Goal: Task Accomplishment & Management: Use online tool/utility

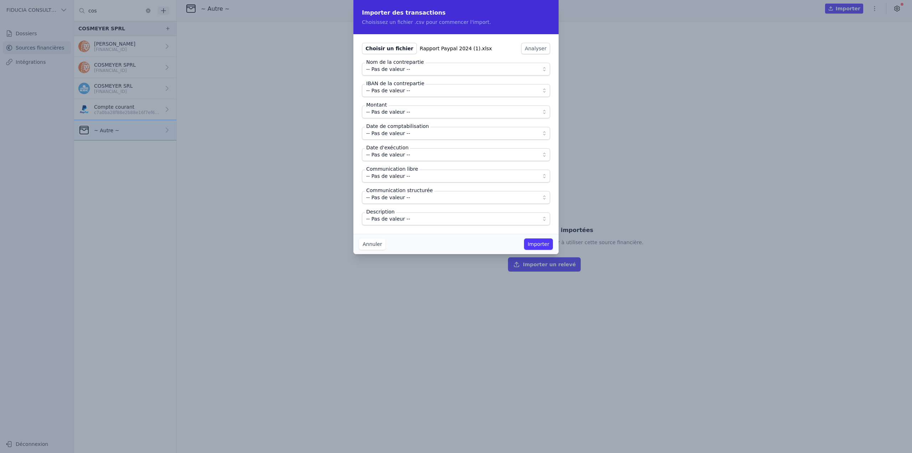
click at [386, 51] on span "Choisir un fichier" at bounding box center [389, 48] width 55 height 11
click at [362, 43] on input "Choisir un fichier Rapport Paypal 2024 (1).xlsx" at bounding box center [362, 42] width 0 height 0
type input "C:\fakepath\Untitled spreadsheet - VHTJ4FF6HDQL2-CSR-2024010100000.csv"
click at [560, 49] on button "Analyser" at bounding box center [574, 48] width 29 height 11
click at [375, 241] on button "Annuler" at bounding box center [372, 243] width 26 height 11
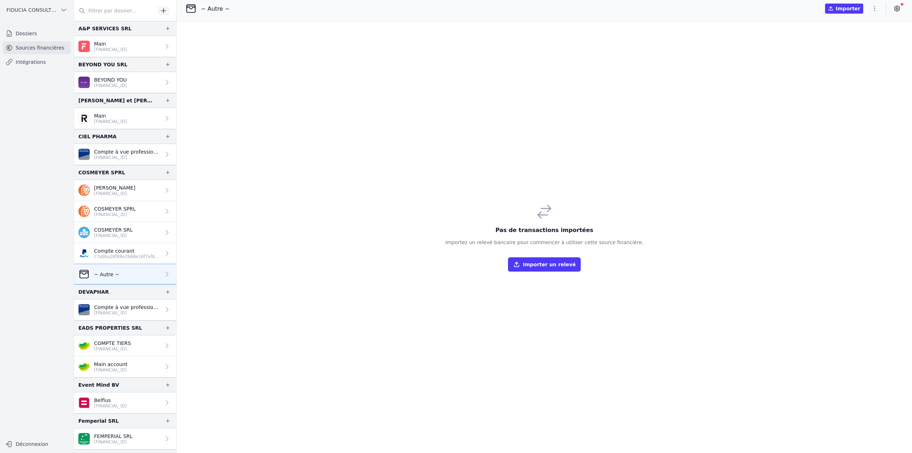
scroll to position [37, 0]
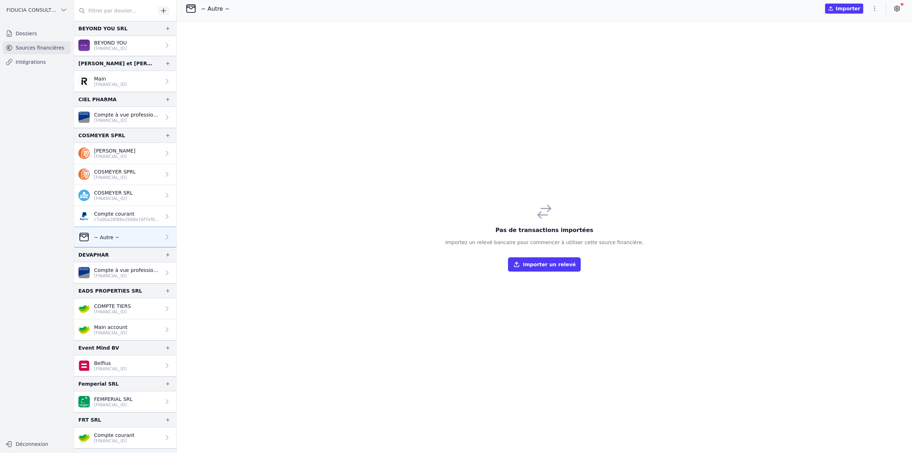
click at [873, 9] on icon "button" at bounding box center [874, 8] width 7 height 7
click at [858, 52] on button "Import CSV *" at bounding box center [857, 49] width 51 height 13
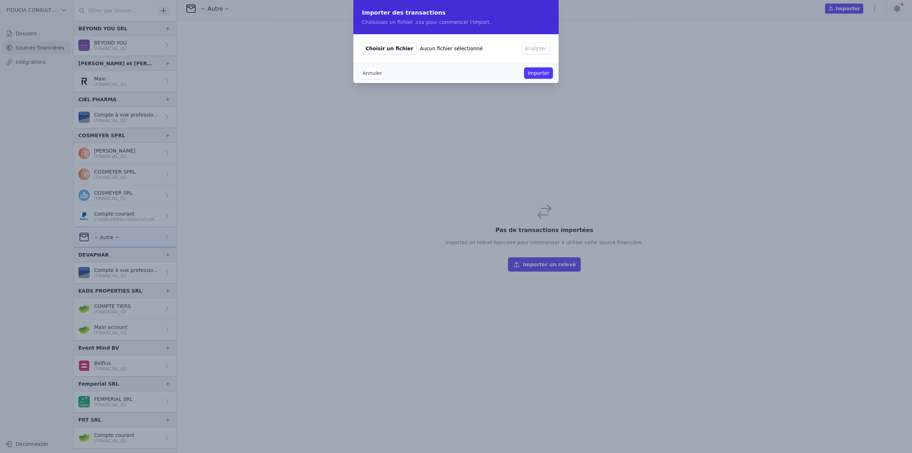
click at [420, 50] on span "Aucun fichier sélectionné" at bounding box center [451, 48] width 63 height 7
click at [362, 43] on input "Choisir un fichier Aucun fichier sélectionné" at bounding box center [362, 42] width 0 height 0
type input "C:\fakepath\Untitled spreadsheet - VHTJ4FF6HDQL2-CSR-2024010100000.csv"
click at [560, 52] on button "Analyser" at bounding box center [574, 48] width 29 height 11
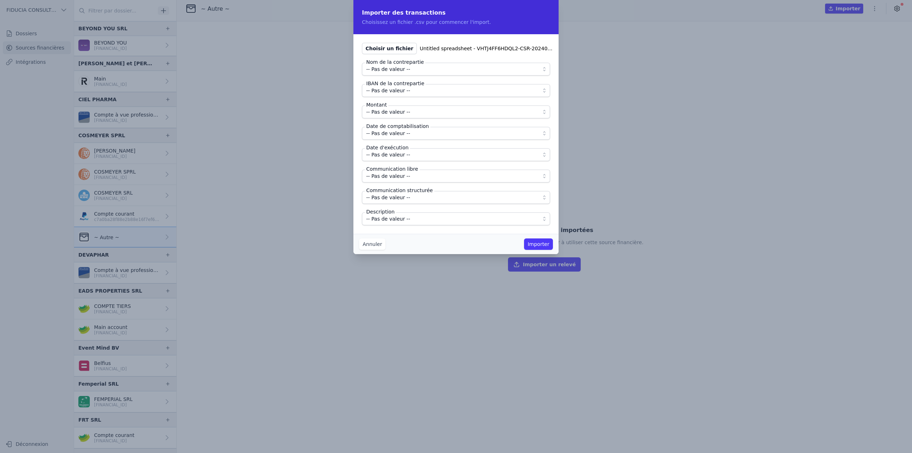
click at [412, 70] on span "-- Pas de valeur --" at bounding box center [451, 69] width 170 height 9
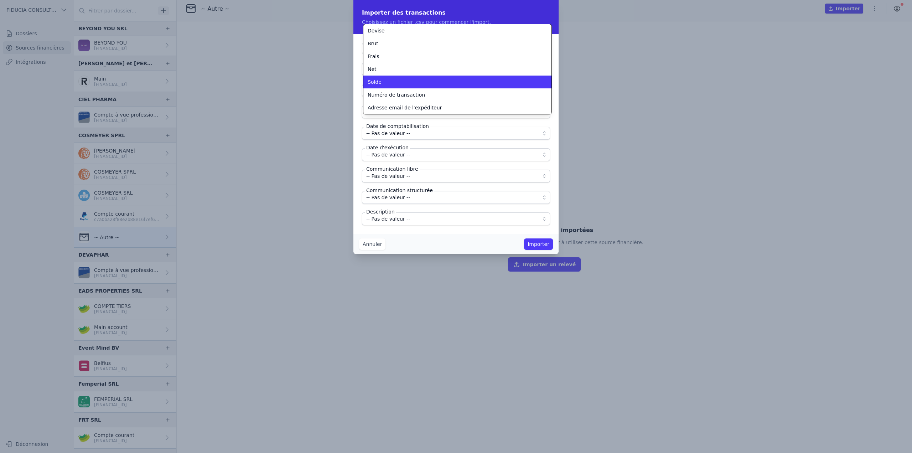
scroll to position [148, 0]
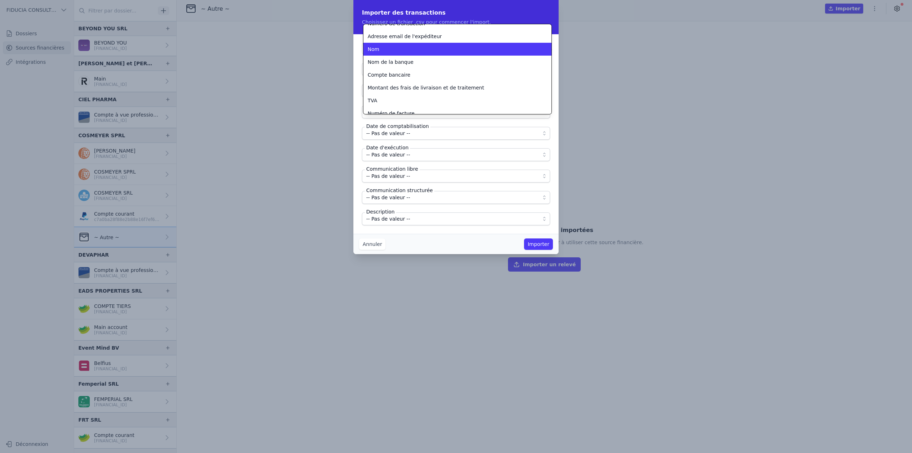
click at [388, 55] on li "Nom" at bounding box center [457, 49] width 188 height 13
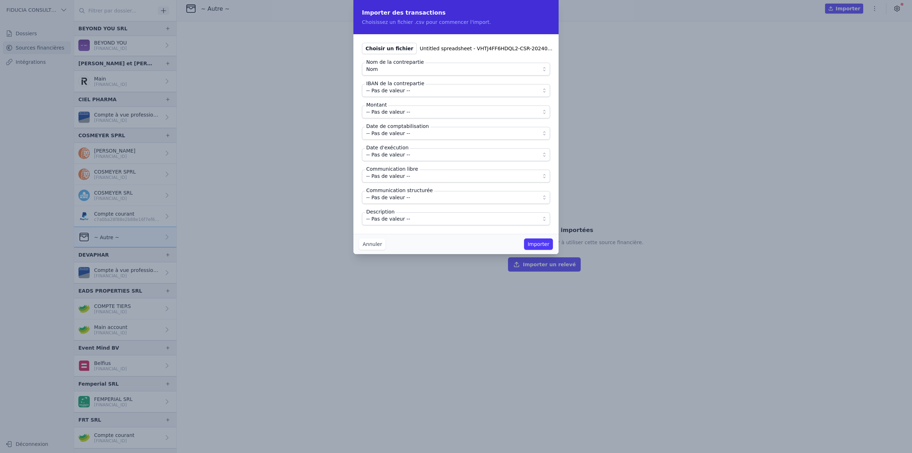
click at [390, 93] on span "-- Pas de valeur --" at bounding box center [388, 90] width 44 height 9
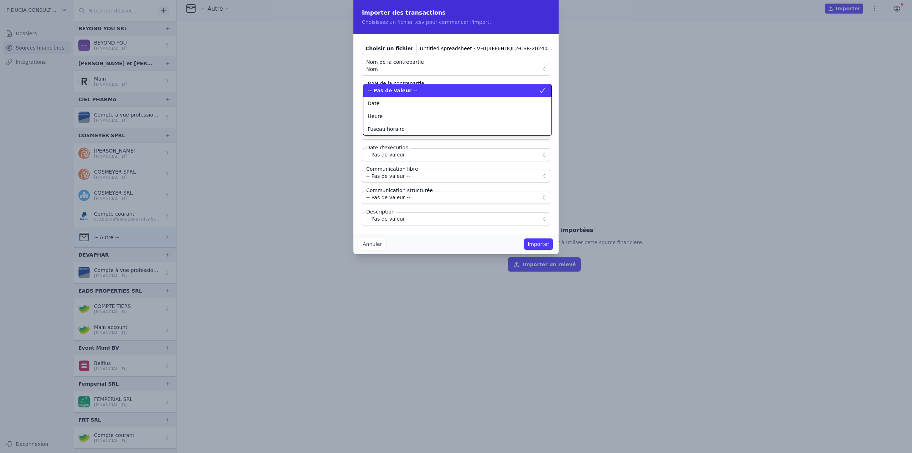
click at [390, 93] on span "-- Pas de valeur --" at bounding box center [393, 90] width 50 height 7
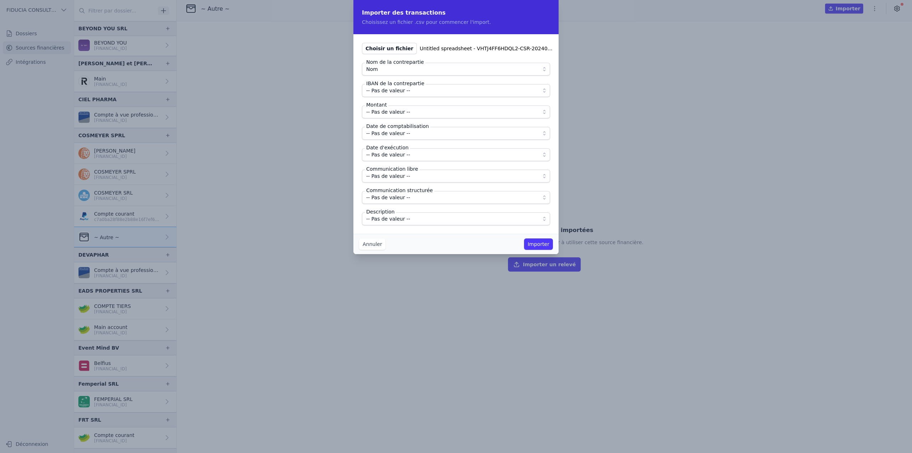
click at [386, 115] on span "-- Pas de valeur --" at bounding box center [388, 112] width 44 height 9
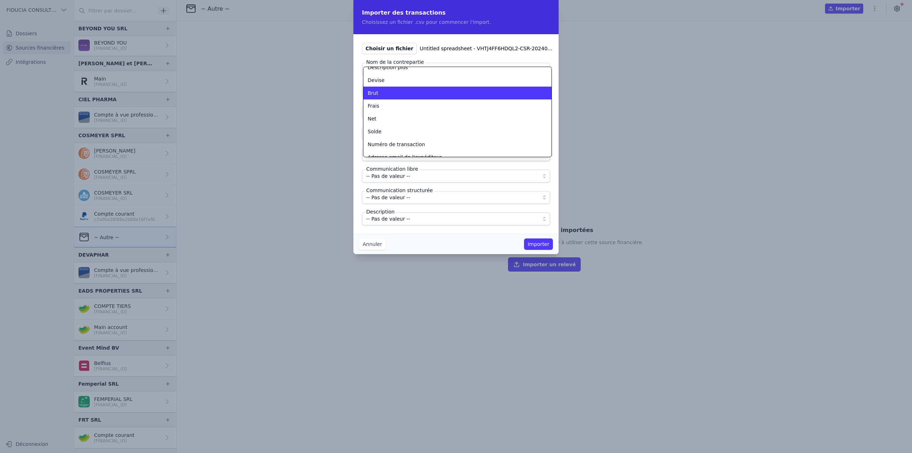
click at [382, 92] on div "Brut" at bounding box center [453, 92] width 171 height 7
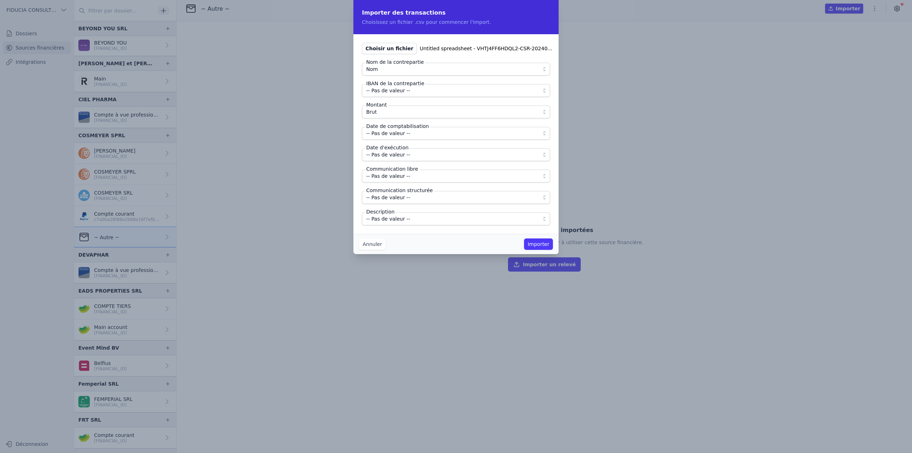
click at [380, 114] on span "Brut" at bounding box center [451, 112] width 170 height 9
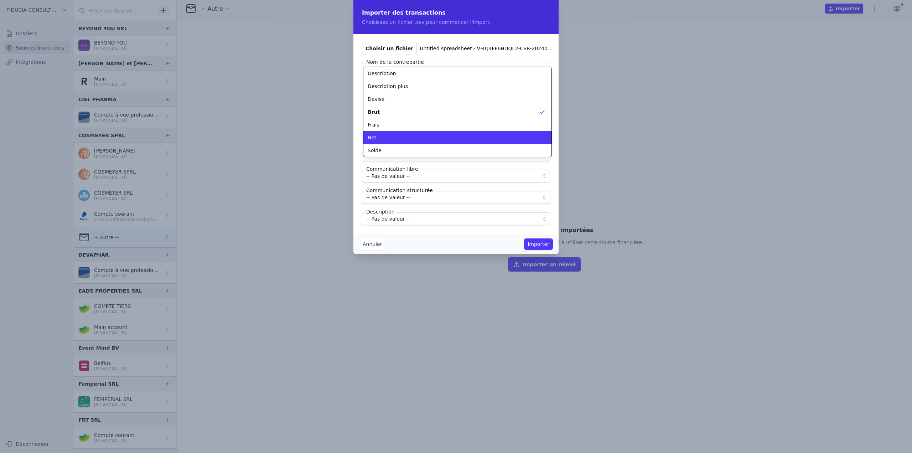
click at [381, 138] on div "Net" at bounding box center [453, 137] width 171 height 7
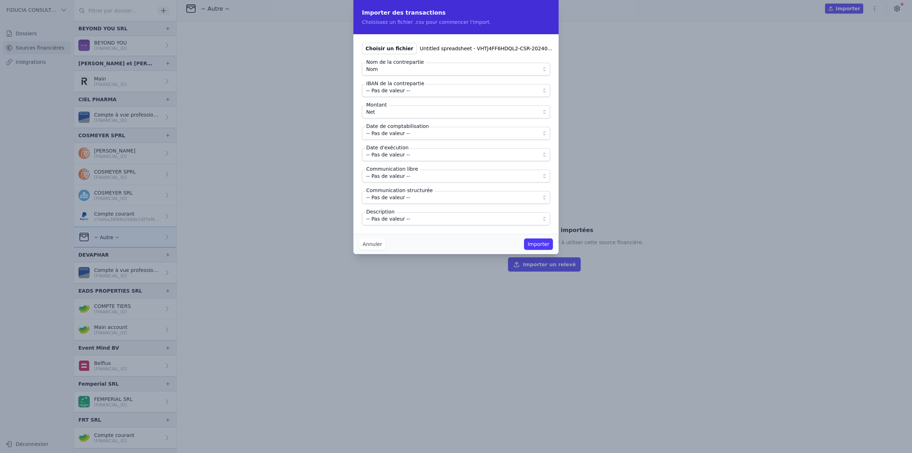
click at [381, 137] on button "-- Pas de valeur --" at bounding box center [456, 133] width 188 height 13
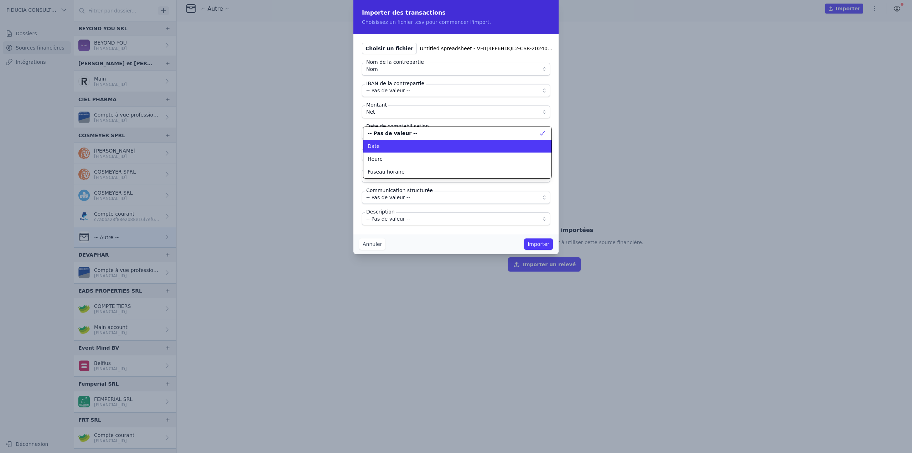
click at [380, 146] on div "Date" at bounding box center [453, 145] width 171 height 7
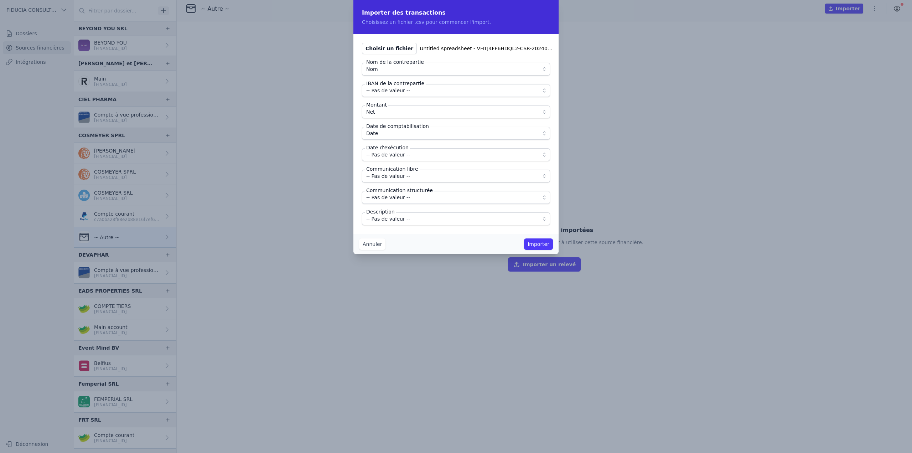
click at [381, 155] on span "-- Pas de valeur --" at bounding box center [388, 154] width 44 height 9
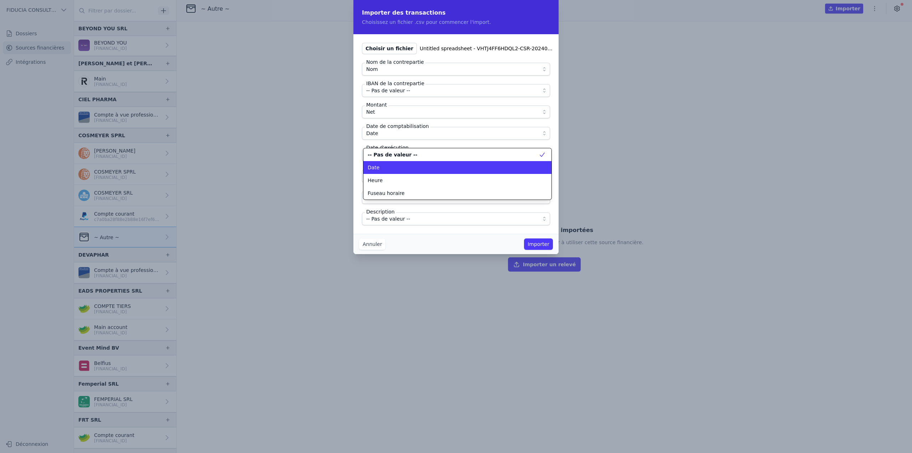
drag, startPoint x: 383, startPoint y: 171, endPoint x: 386, endPoint y: 166, distance: 5.1
click at [383, 171] on div "Date" at bounding box center [453, 167] width 171 height 7
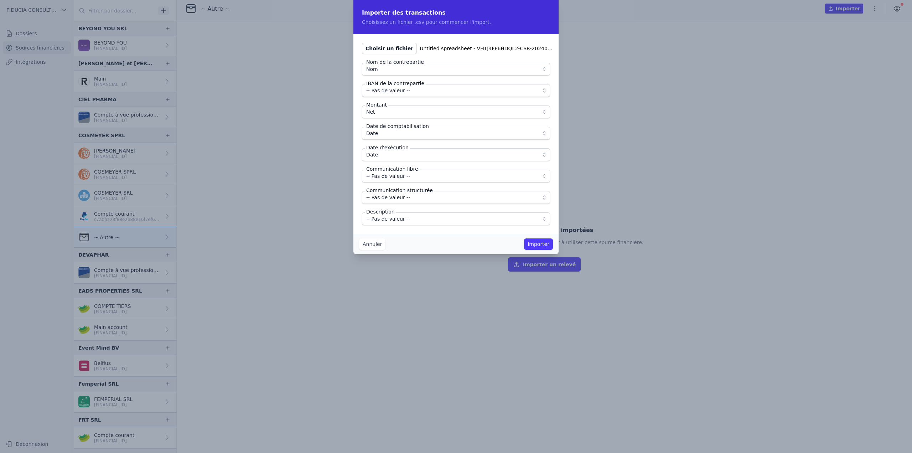
click at [386, 220] on span "-- Pas de valeur --" at bounding box center [388, 218] width 44 height 9
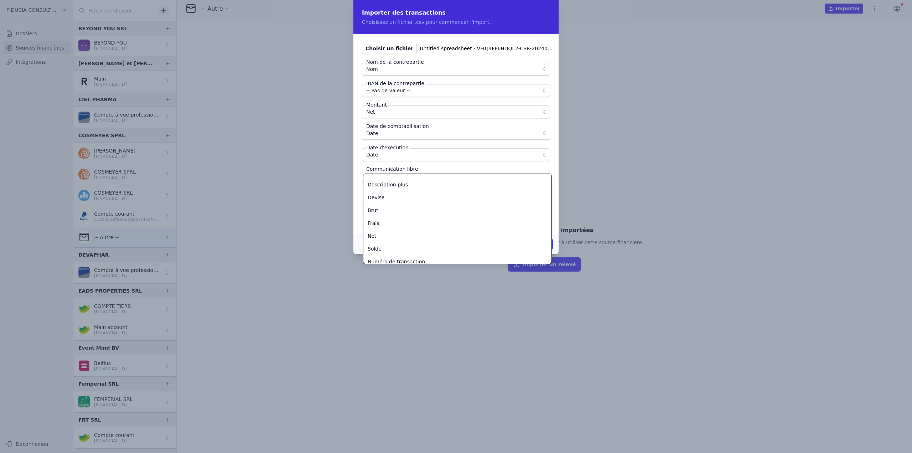
scroll to position [24, 0]
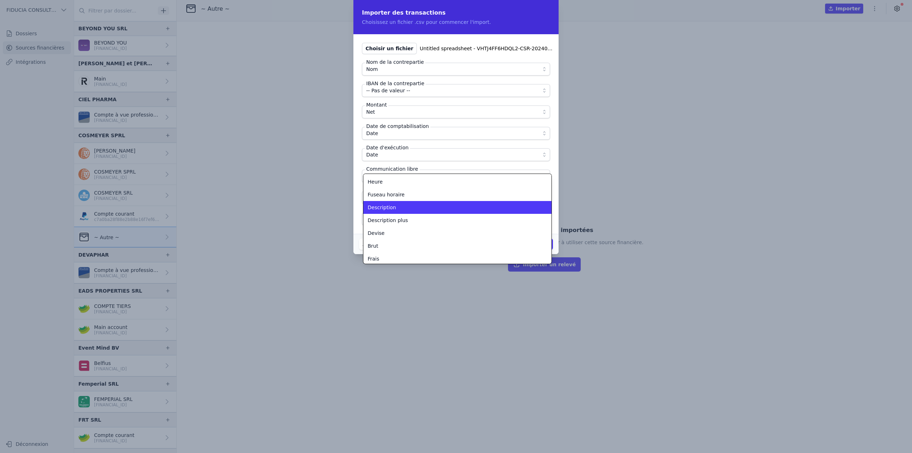
click at [385, 207] on span "Description" at bounding box center [382, 207] width 28 height 7
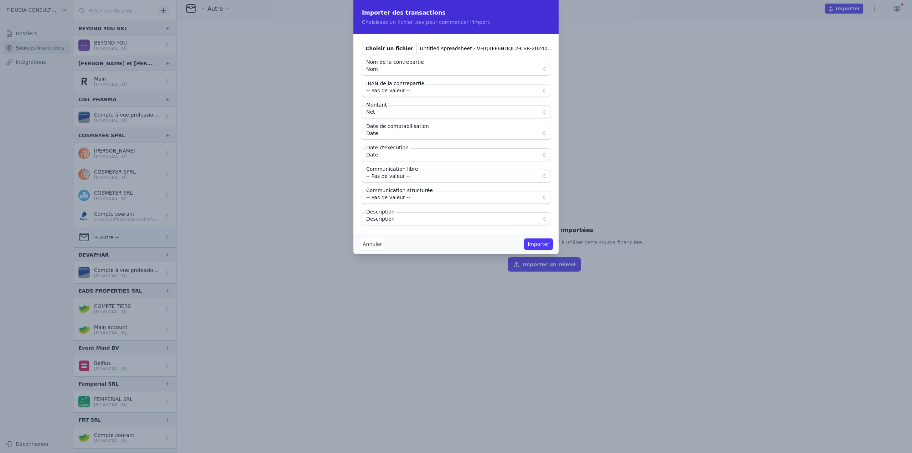
click at [363, 204] on fieldset "Nom de la contrepartie Nom IBAN de la contrepartie -- Pas de valeur -- Montant …" at bounding box center [456, 144] width 188 height 162
click at [537, 246] on button "Importer" at bounding box center [538, 243] width 29 height 11
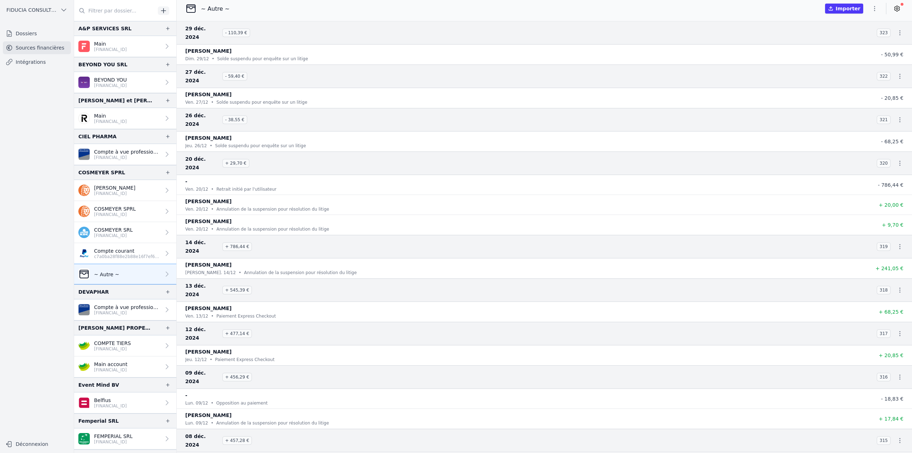
scroll to position [37, 0]
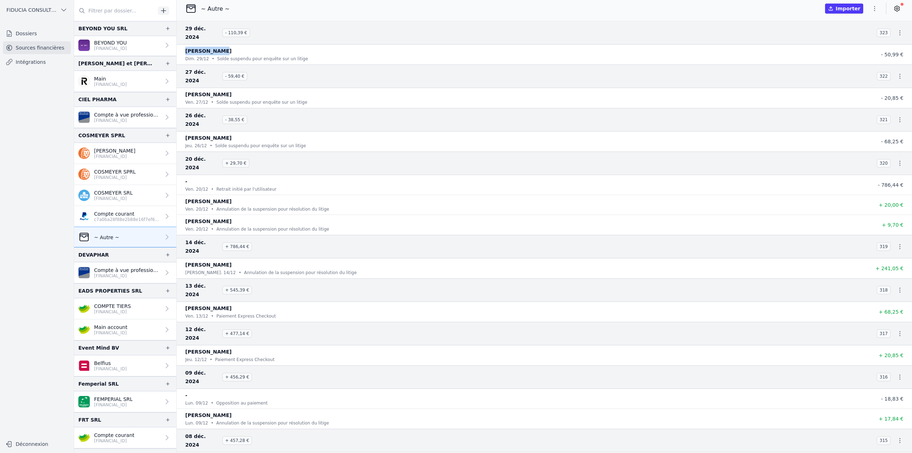
drag, startPoint x: 216, startPoint y: 42, endPoint x: 182, endPoint y: 43, distance: 34.2
click at [182, 45] on li "[PERSON_NAME] dim. 29/12 • Solde suspendu pour enquête sur un litige - 50,99 €" at bounding box center [544, 55] width 735 height 20
copy p "[PERSON_NAME]"
